Goal: Navigation & Orientation: Go to known website

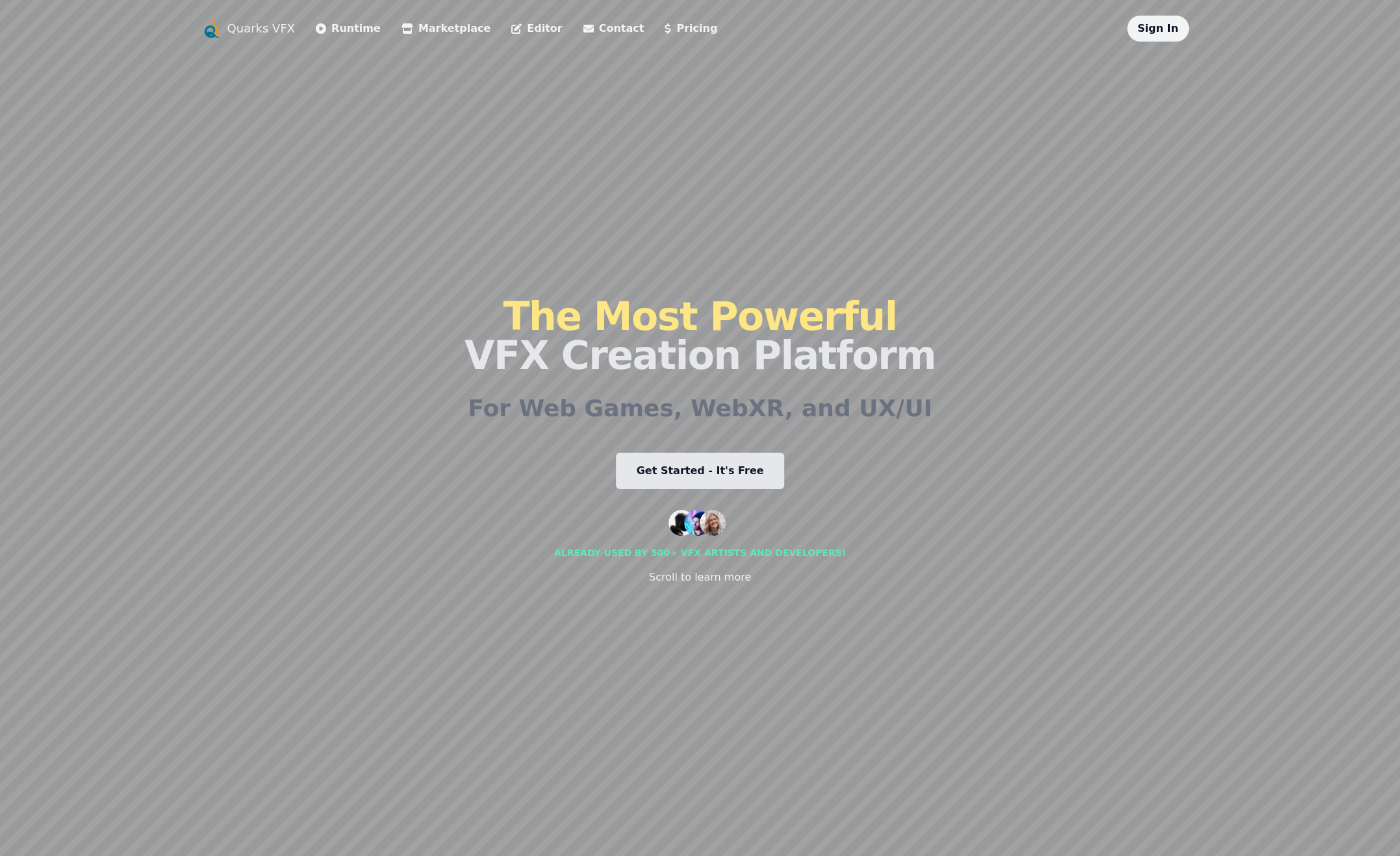
click at [680, 482] on link "Get Started - It's Free" at bounding box center [700, 471] width 168 height 36
click at [341, 16] on li "Runtime" at bounding box center [347, 29] width 65 height 26
click at [343, 27] on link "Runtime" at bounding box center [347, 29] width 65 height 16
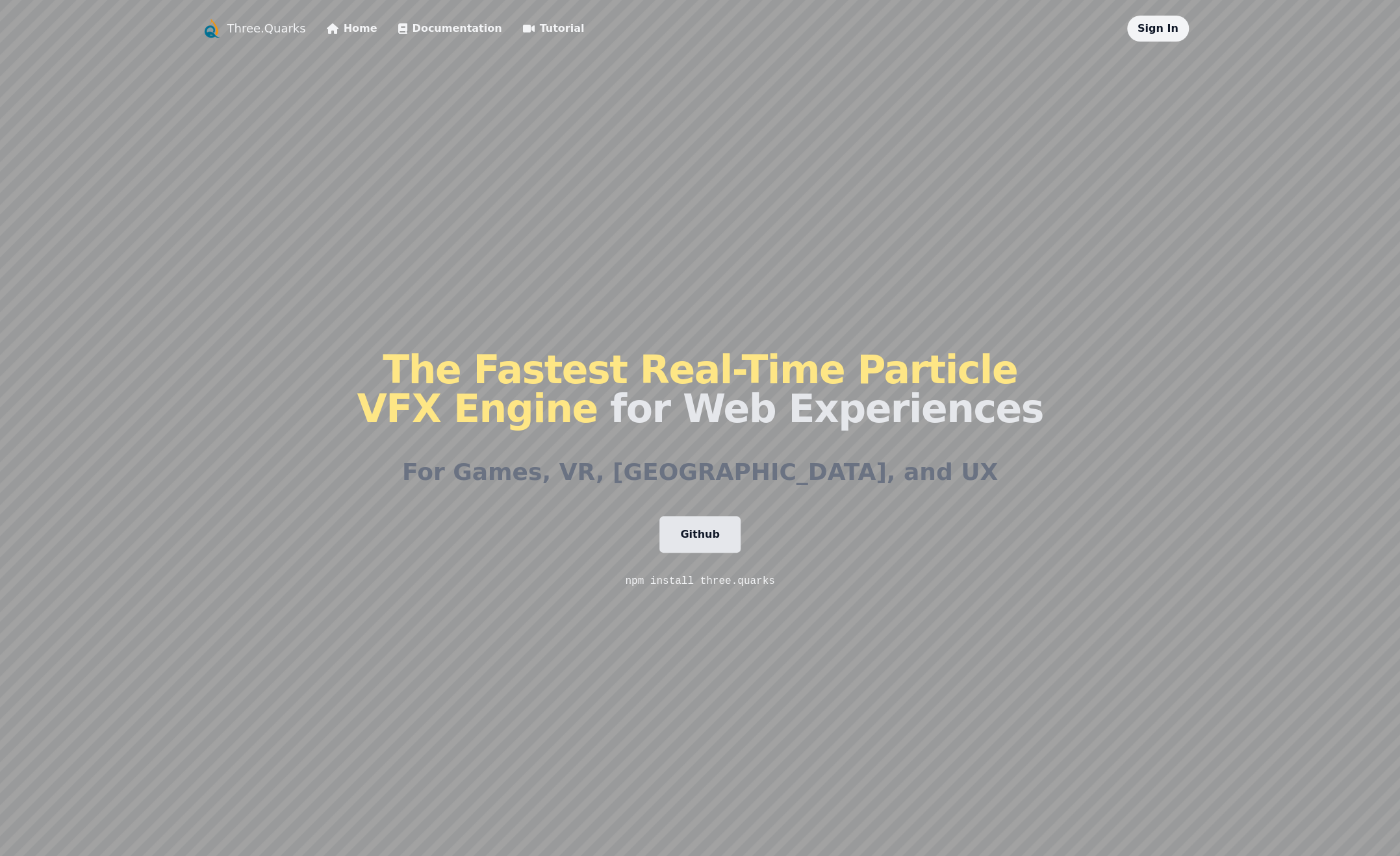
click at [710, 542] on link "Github" at bounding box center [699, 535] width 81 height 36
